Goal: Task Accomplishment & Management: Complete application form

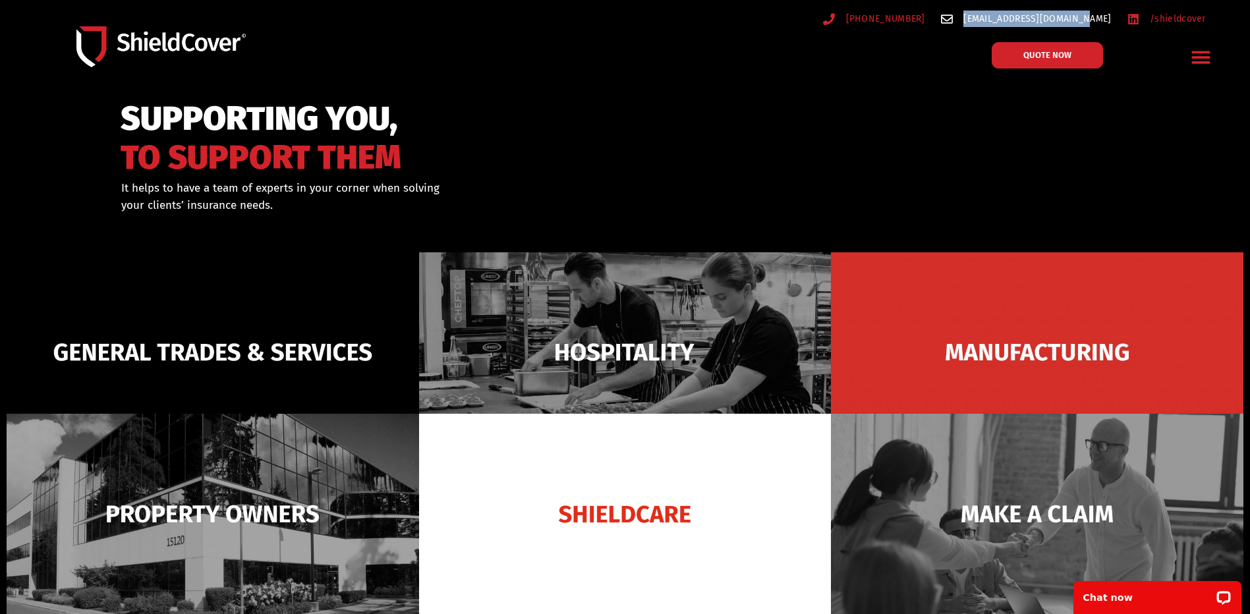
drag, startPoint x: 1113, startPoint y: 22, endPoint x: 997, endPoint y: 22, distance: 115.3
click at [997, 22] on ul "(07) 3510 9535 hello@shieldcover.com.au /shieldcover" at bounding box center [933, 19] width 562 height 16
copy span "[EMAIL_ADDRESS][DOMAIN_NAME]"
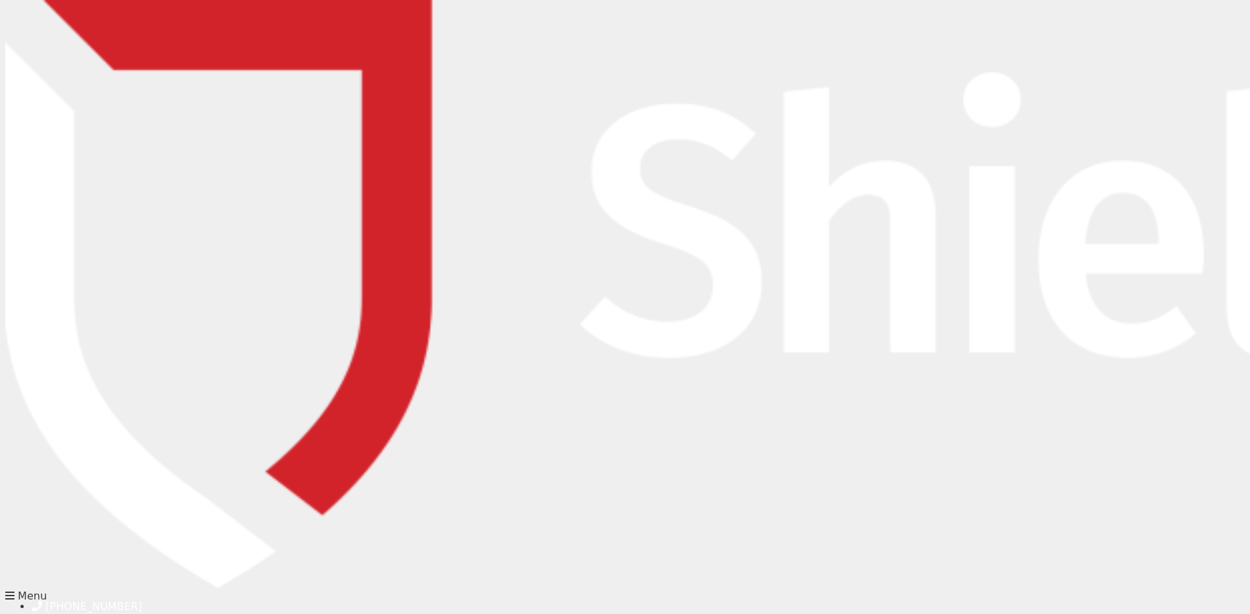
type input "[PERSON_NAME]"
type input "[PERSON_NAME][EMAIL_ADDRESS][DOMAIN_NAME]"
type input "0398817508"
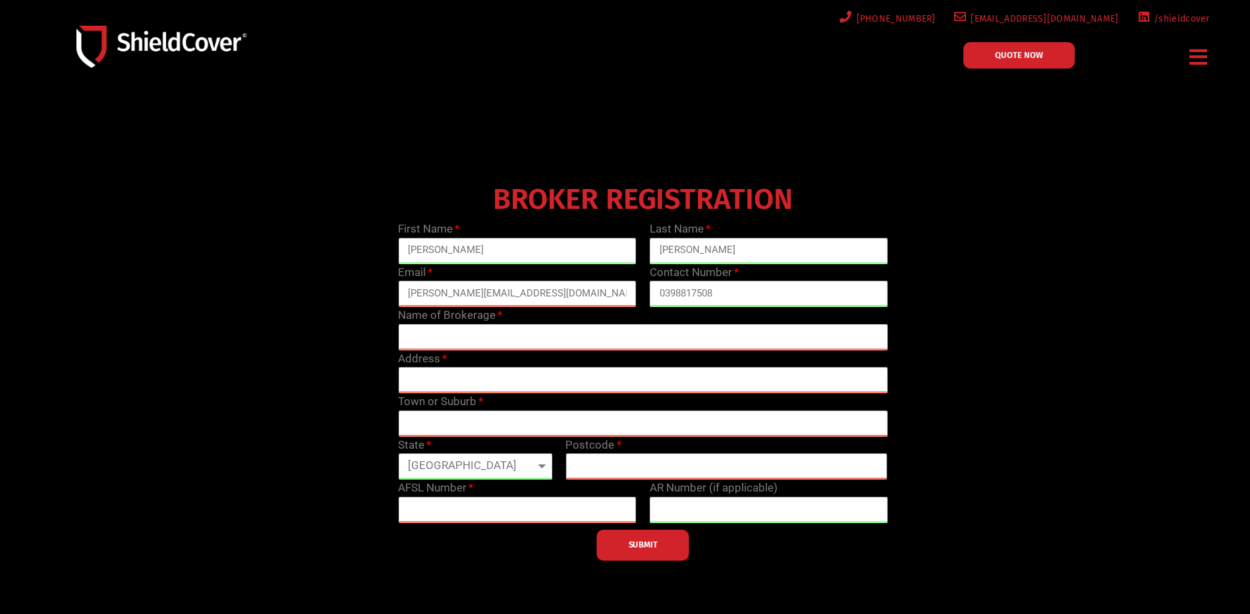
click at [550, 343] on input "text" at bounding box center [643, 337] width 490 height 26
type input "Coverforce Complete"
click at [507, 379] on input "text" at bounding box center [643, 380] width 490 height 26
click at [625, 372] on input "text" at bounding box center [643, 380] width 490 height 26
paste input "[STREET_ADDRESS]"
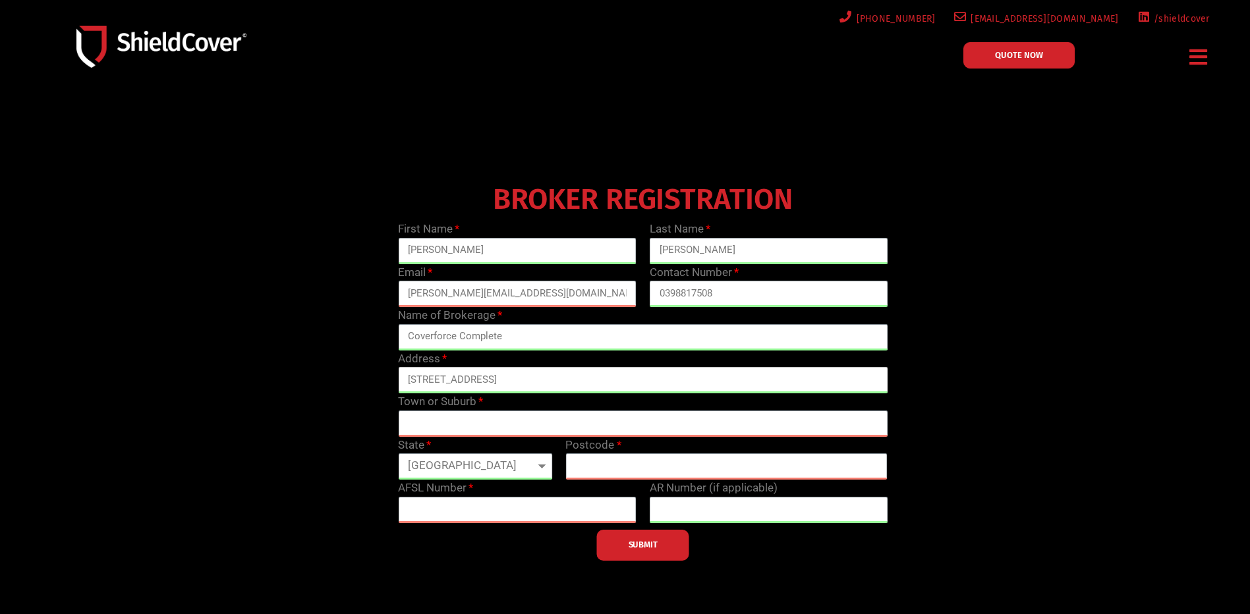
drag, startPoint x: 550, startPoint y: 380, endPoint x: 707, endPoint y: 381, distance: 157.5
click at [707, 381] on input "[STREET_ADDRESS]" at bounding box center [643, 380] width 490 height 26
type input "Suite 20, [STREET_ADDRESS]"
click at [529, 415] on input "text" at bounding box center [643, 424] width 490 height 26
type input "RINGWOOD"
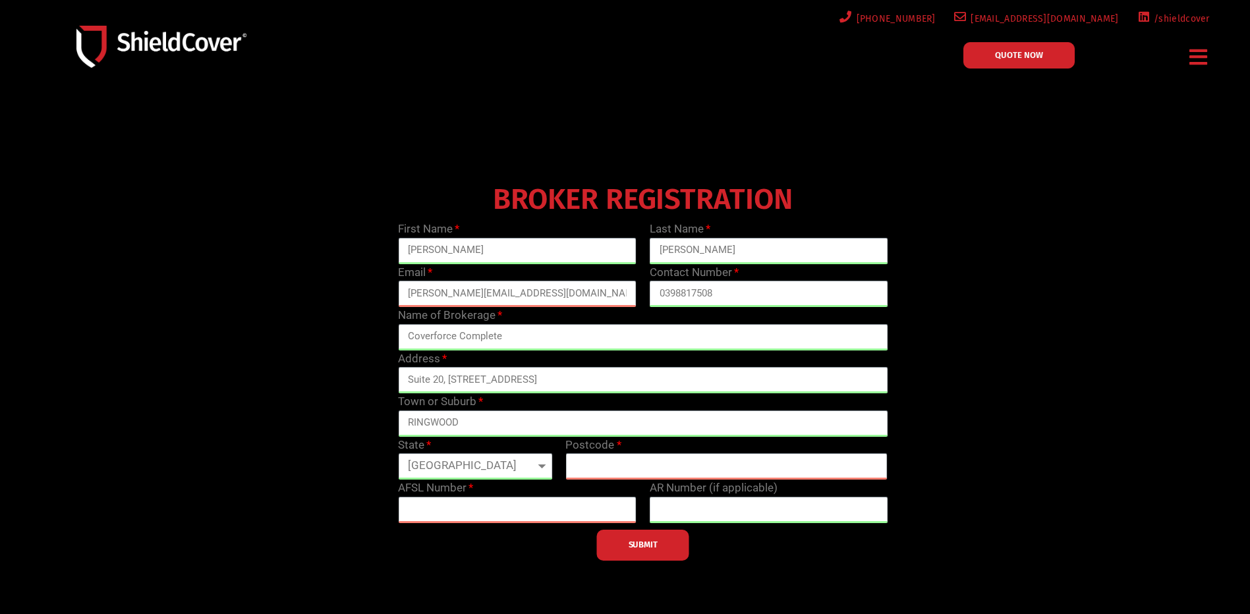
select select "VIC"
type input "3108"
click at [505, 503] on input "text" at bounding box center [517, 510] width 239 height 26
click at [498, 508] on input "text" at bounding box center [517, 510] width 239 height 26
paste input "246584"
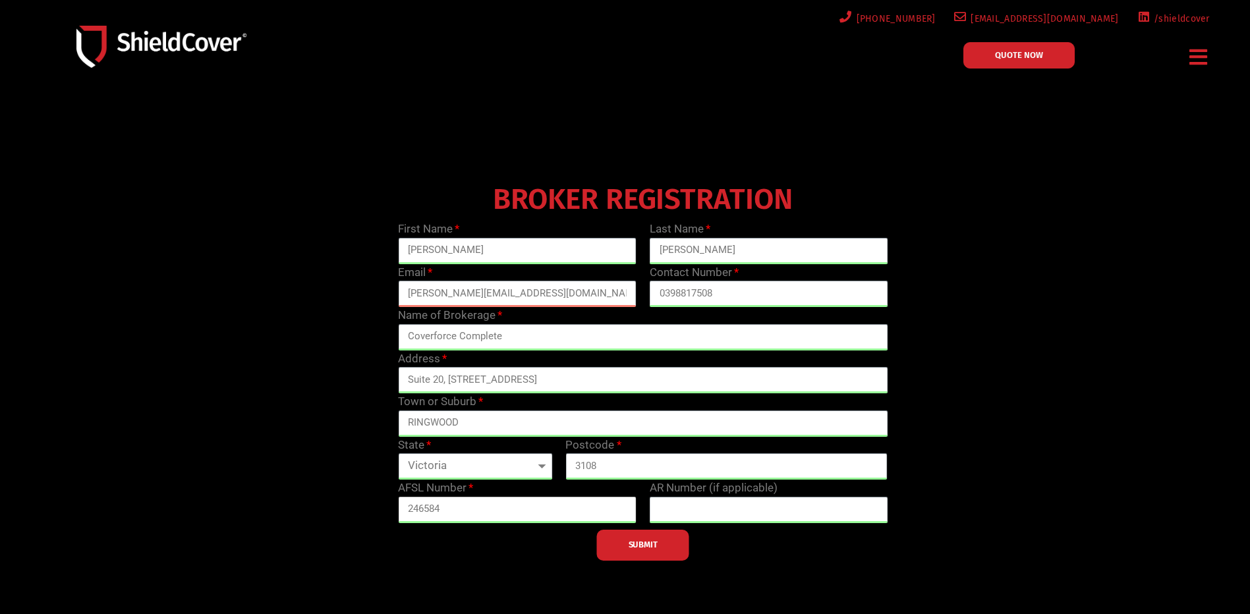
type input "246584"
click at [478, 548] on div "SUBMIT" at bounding box center [642, 542] width 503 height 38
click at [629, 546] on span "SUBMIT" at bounding box center [643, 545] width 29 height 3
